Goal: Find specific page/section: Find specific page/section

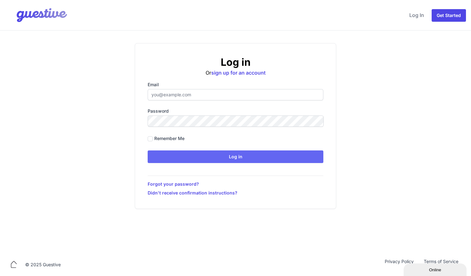
type input "[EMAIL_ADDRESS][DOMAIN_NAME]"
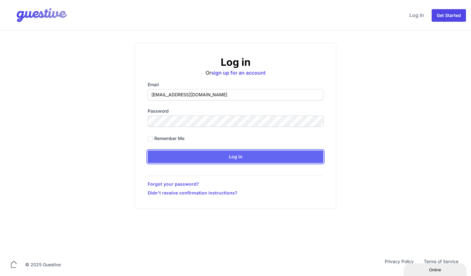
click at [217, 159] on input "Log in" at bounding box center [236, 157] width 176 height 13
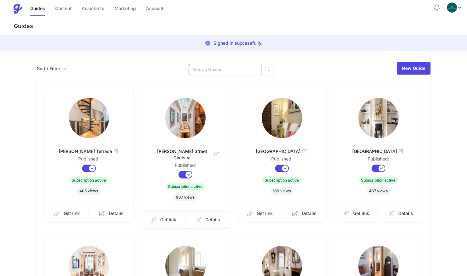
click at [230, 69] on input at bounding box center [224, 69] width 73 height 11
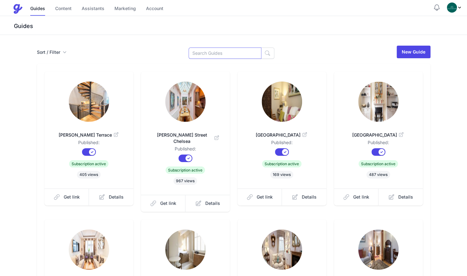
click at [218, 54] on input at bounding box center [224, 53] width 73 height 11
type input "cran"
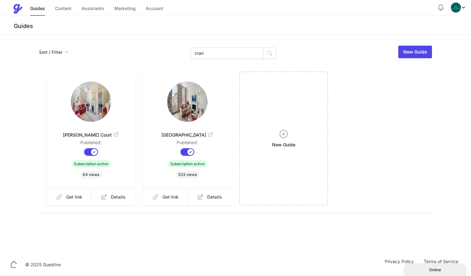
click at [187, 120] on img at bounding box center [187, 102] width 40 height 40
